Goal: Book appointment/travel/reservation

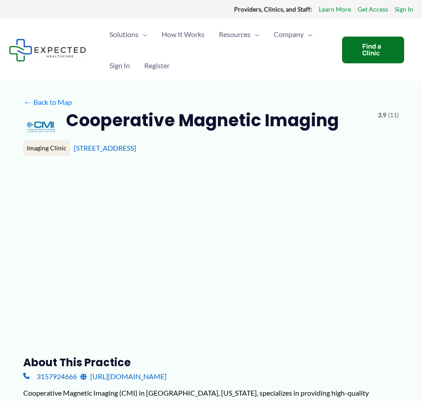
type input "**********"
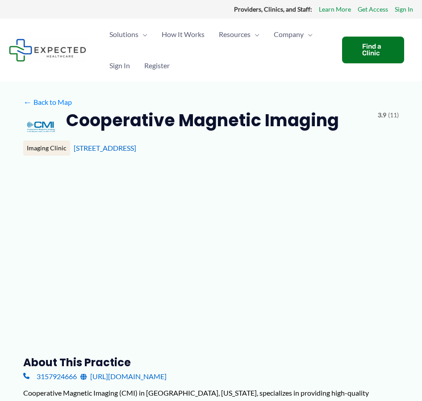
type input "**********"
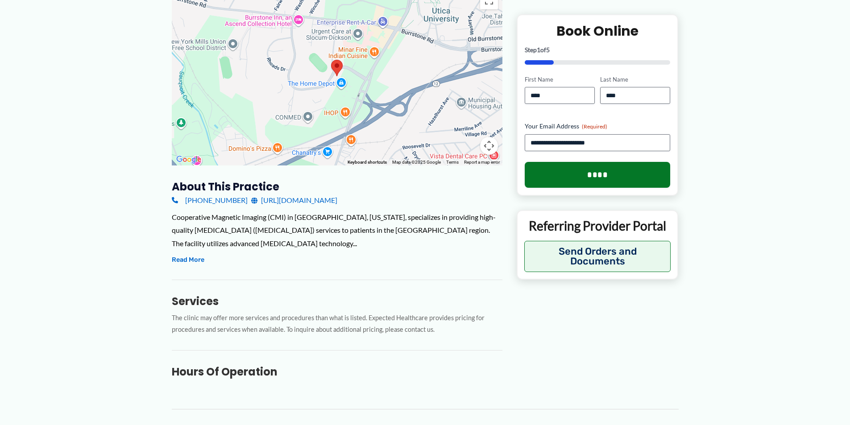
scroll to position [178, 0]
